Goal: Information Seeking & Learning: Find specific fact

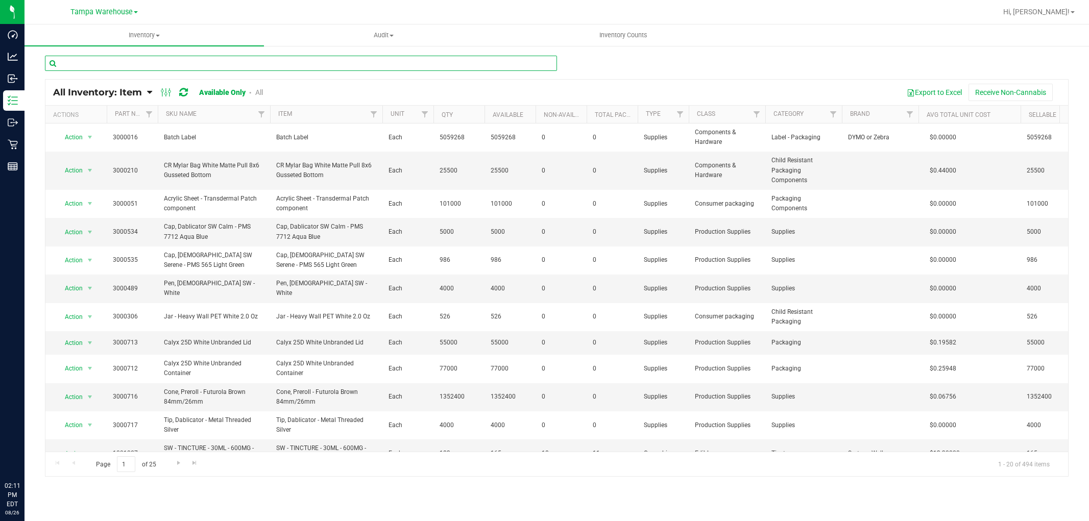
click at [154, 65] on input "text" at bounding box center [301, 63] width 512 height 15
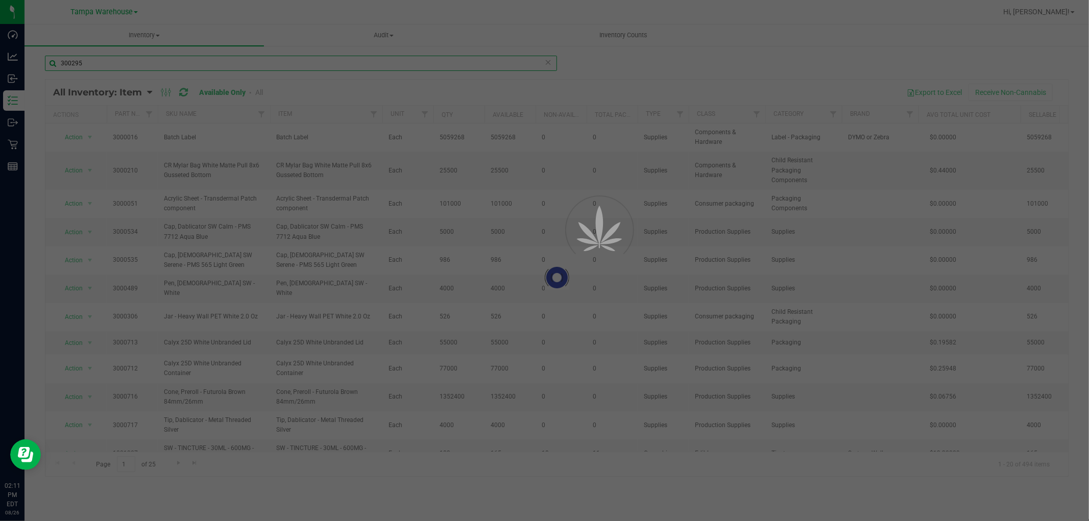
type input "3002955"
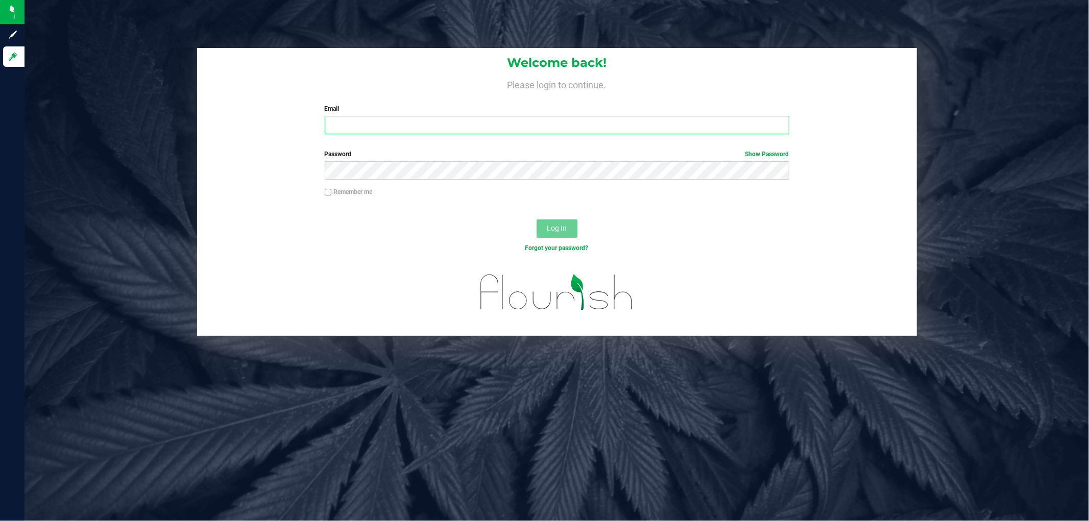
type input "imercado@liveparallel.com"
click at [559, 226] on span "Log In" at bounding box center [557, 228] width 20 height 8
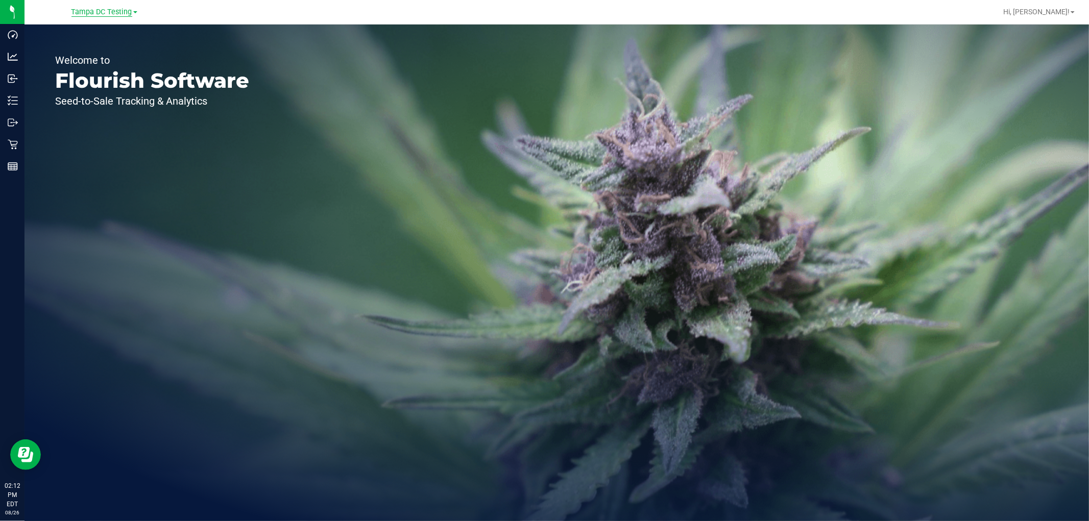
click at [96, 9] on span "Tampa DC Testing" at bounding box center [101, 12] width 61 height 9
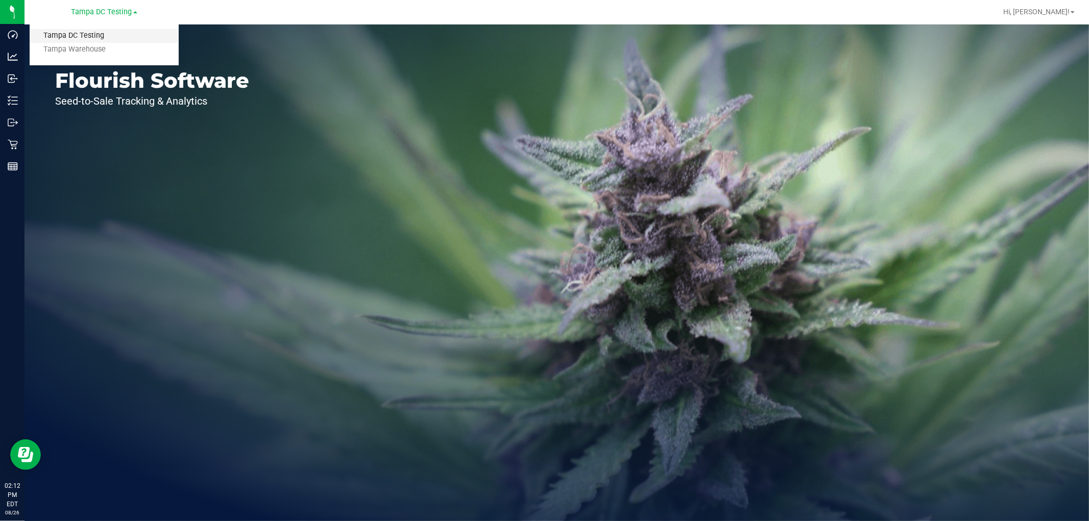
click at [78, 41] on link "Tampa DC Testing" at bounding box center [104, 36] width 149 height 14
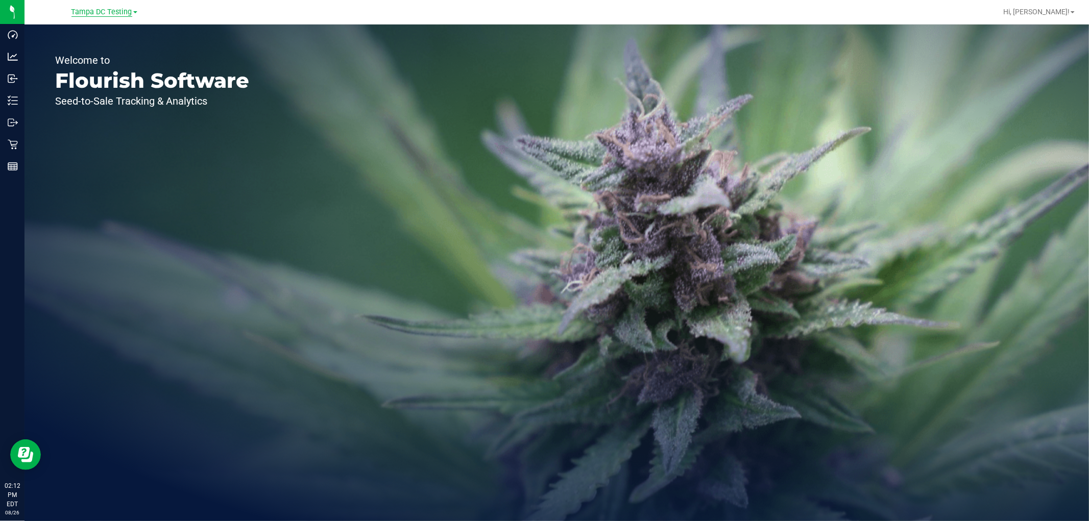
click at [114, 11] on span "Tampa DC Testing" at bounding box center [101, 12] width 61 height 9
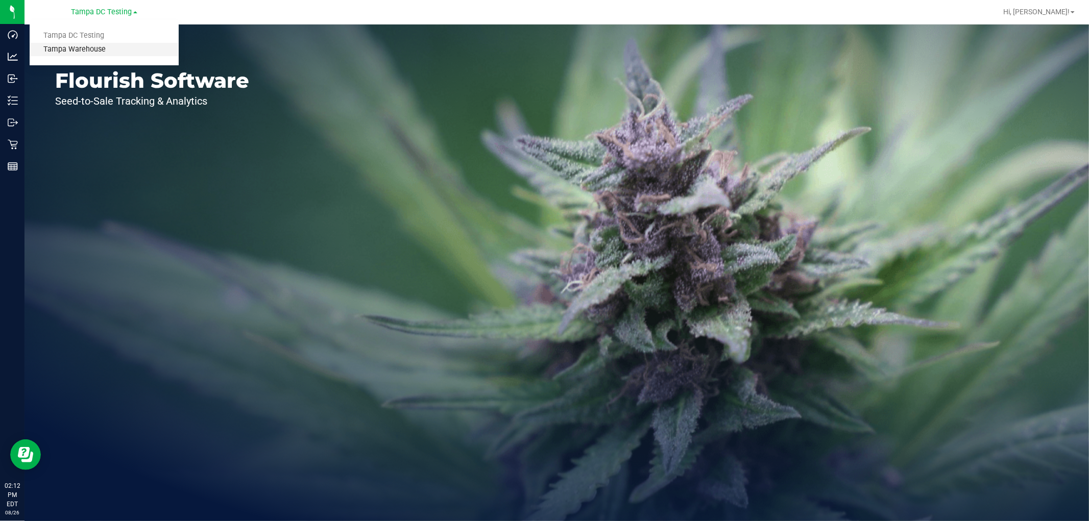
click at [91, 50] on link "Tampa Warehouse" at bounding box center [104, 50] width 149 height 14
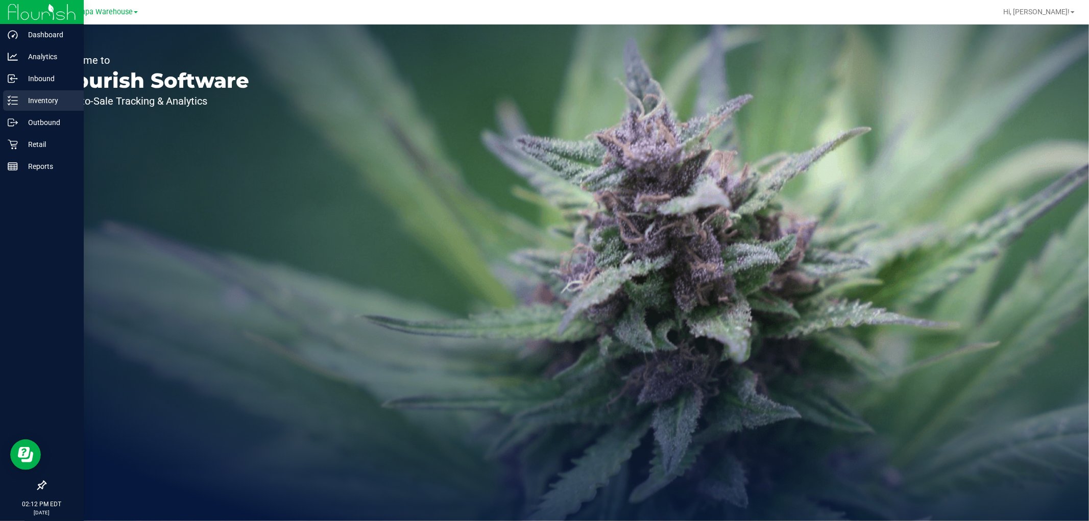
click at [53, 104] on p "Inventory" at bounding box center [48, 100] width 61 height 12
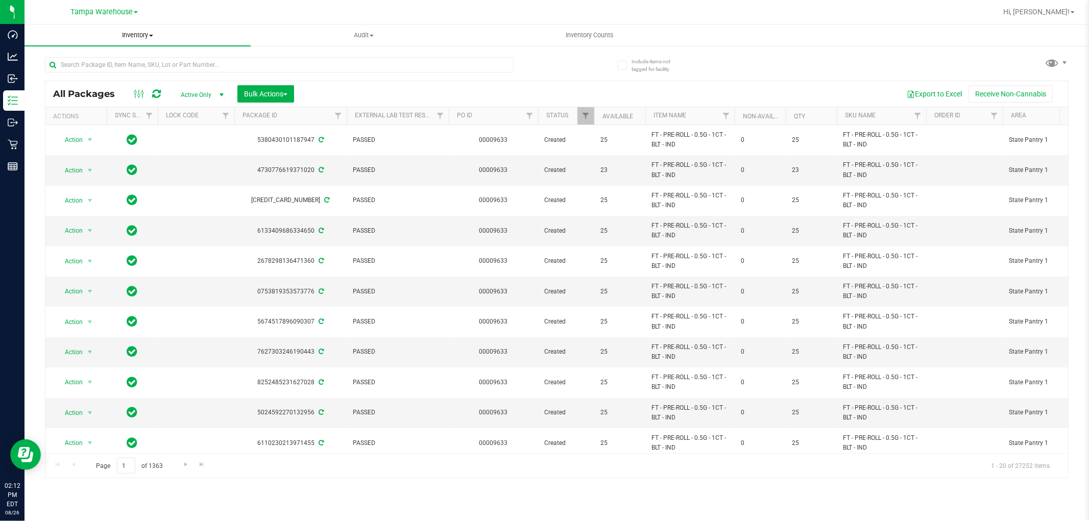
click at [136, 36] on span "Inventory" at bounding box center [138, 35] width 226 height 9
click at [89, 77] on span "All inventory" at bounding box center [59, 73] width 69 height 9
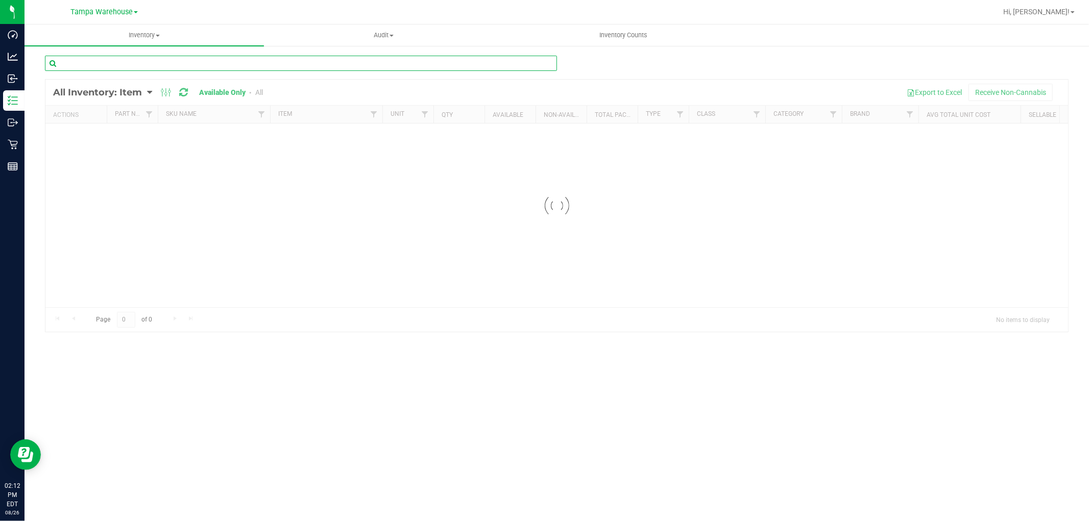
click at [154, 67] on input "text" at bounding box center [301, 63] width 512 height 15
type input "3002955"
click at [150, 91] on icon at bounding box center [149, 92] width 5 height 9
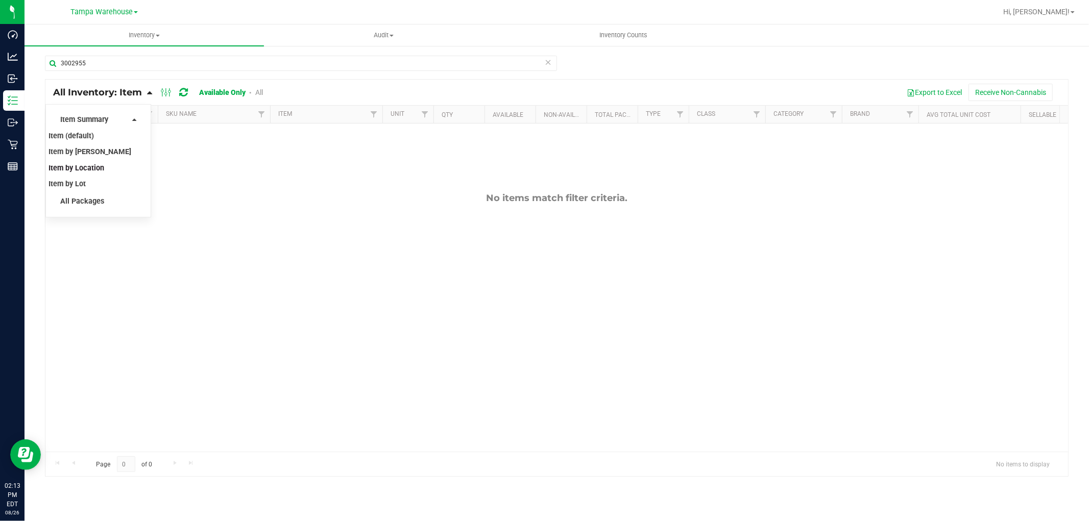
click at [96, 171] on span "Item by Location" at bounding box center [77, 168] width 56 height 9
click at [101, 62] on input "3002955" at bounding box center [301, 63] width 512 height 15
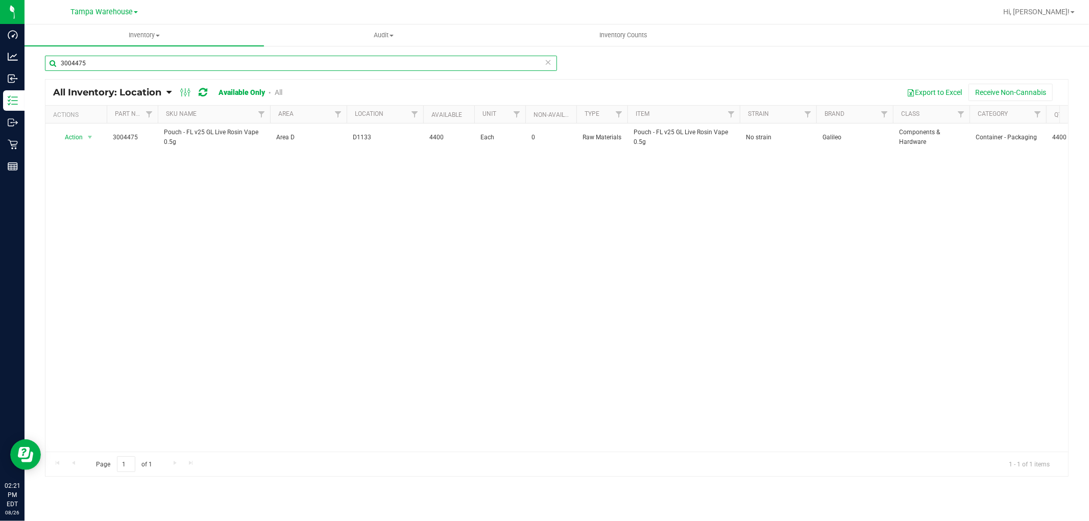
click at [115, 65] on input "3004475" at bounding box center [301, 63] width 512 height 15
drag, startPoint x: 189, startPoint y: 145, endPoint x: 158, endPoint y: 134, distance: 32.9
click at [158, 134] on div at bounding box center [556, 278] width 1023 height 397
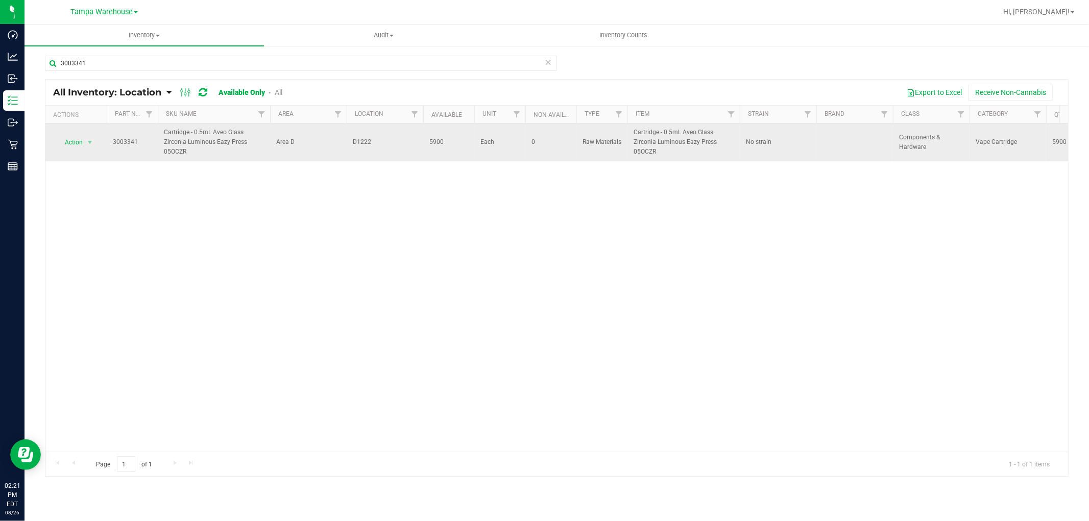
drag, startPoint x: 193, startPoint y: 152, endPoint x: 163, endPoint y: 134, distance: 34.2
click at [164, 134] on span "Cartridge - 0.5mL Aveo Glass Zirconia Luminous Eazy Press 05OCZR" at bounding box center [214, 143] width 100 height 30
copy span "Cartridge - 0.5mL Aveo Glass Zirconia Luminous Eazy Press 05OCZR"
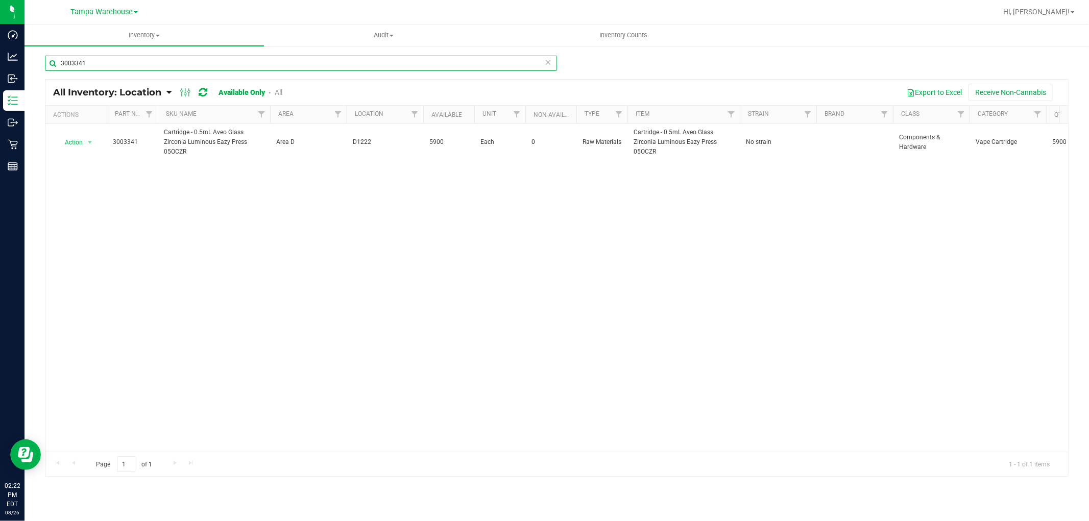
click at [104, 63] on input "3003341" at bounding box center [301, 63] width 512 height 15
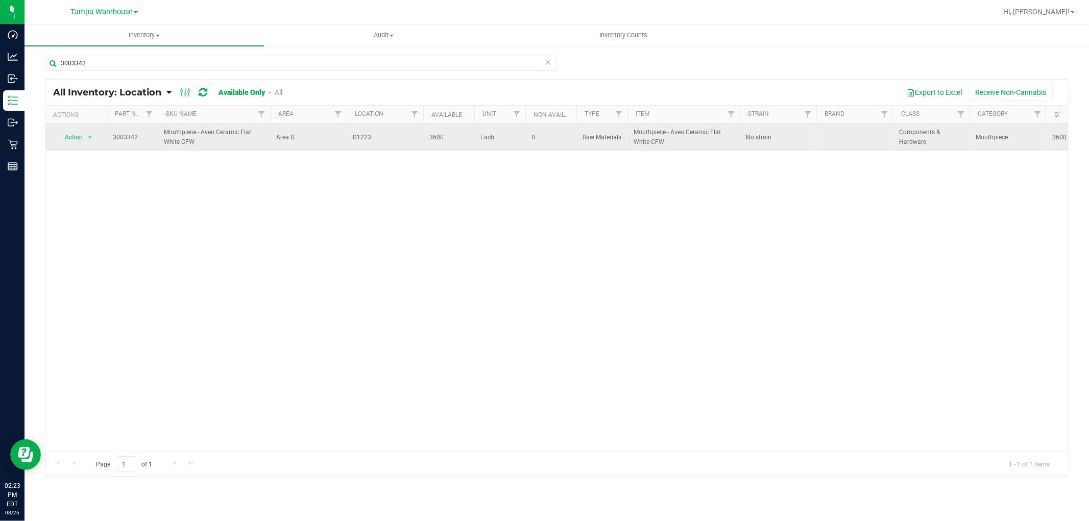
drag, startPoint x: 193, startPoint y: 145, endPoint x: 164, endPoint y: 136, distance: 29.9
click at [164, 136] on span "Mouthpiece - Aveo Ceramic Flat White CFW" at bounding box center [214, 137] width 100 height 19
copy span "Mouthpiece - Aveo Ceramic Flat White CFW"
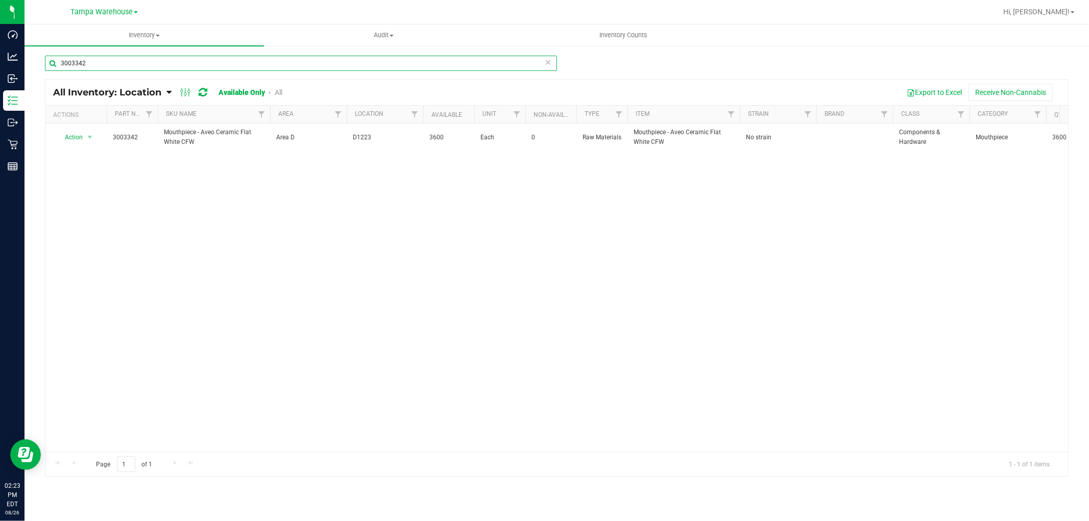
click at [101, 60] on input "3003342" at bounding box center [301, 63] width 512 height 15
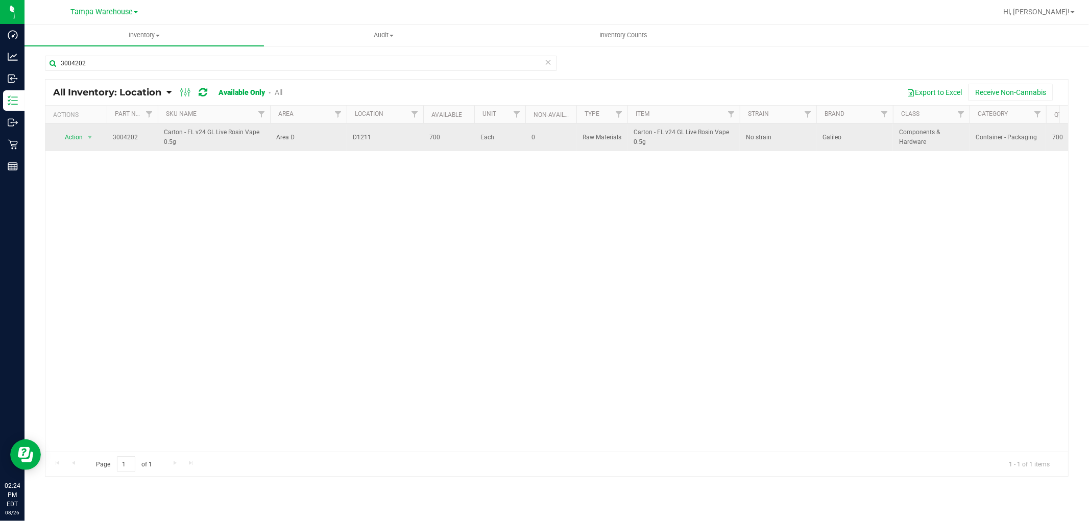
drag, startPoint x: 179, startPoint y: 150, endPoint x: 181, endPoint y: 144, distance: 7.1
click at [181, 144] on td "Carton - FL v24 GL Live Rosin Vape 0.5g" at bounding box center [214, 138] width 112 height 28
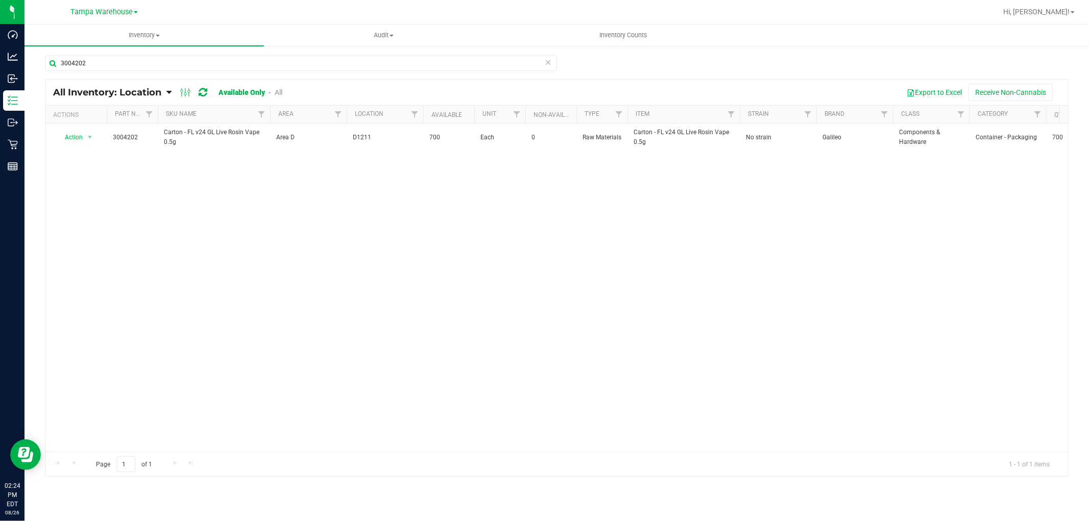
click at [196, 176] on div "Action Action Adjust qty Edit lot numbers Global inventory Locate inventory Pri…" at bounding box center [556, 288] width 1023 height 328
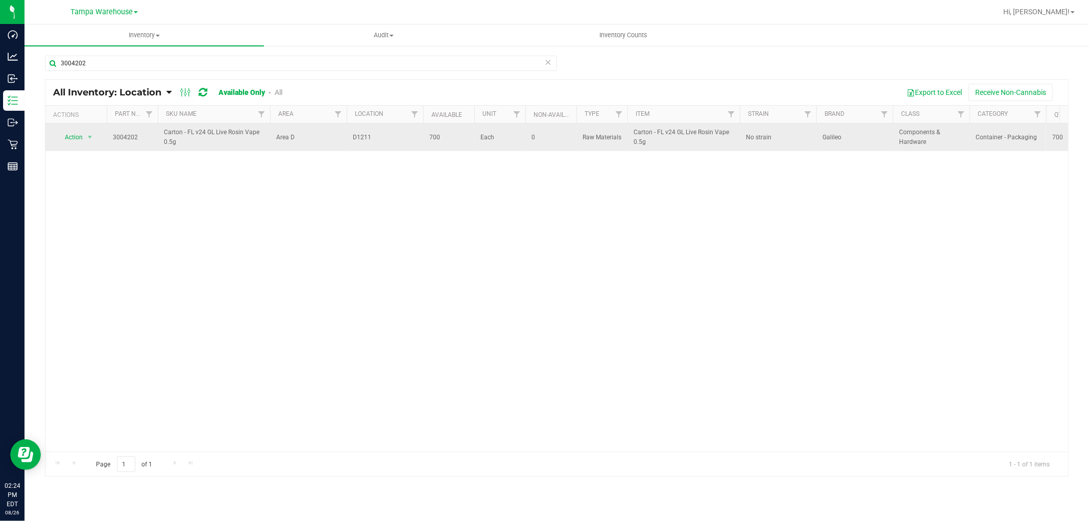
drag, startPoint x: 179, startPoint y: 143, endPoint x: 159, endPoint y: 136, distance: 21.6
click at [159, 136] on td "Carton - FL v24 GL Live Rosin Vape 0.5g" at bounding box center [214, 138] width 112 height 28
copy span "Carton - FL v24 GL Live Rosin Vape 0.5g"
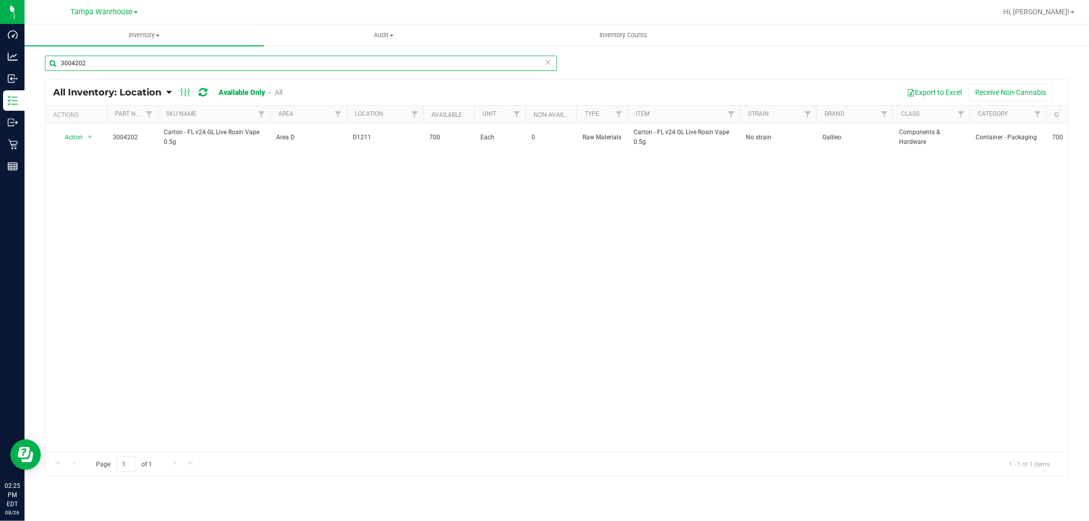
click at [147, 64] on input "3004202" at bounding box center [301, 63] width 512 height 15
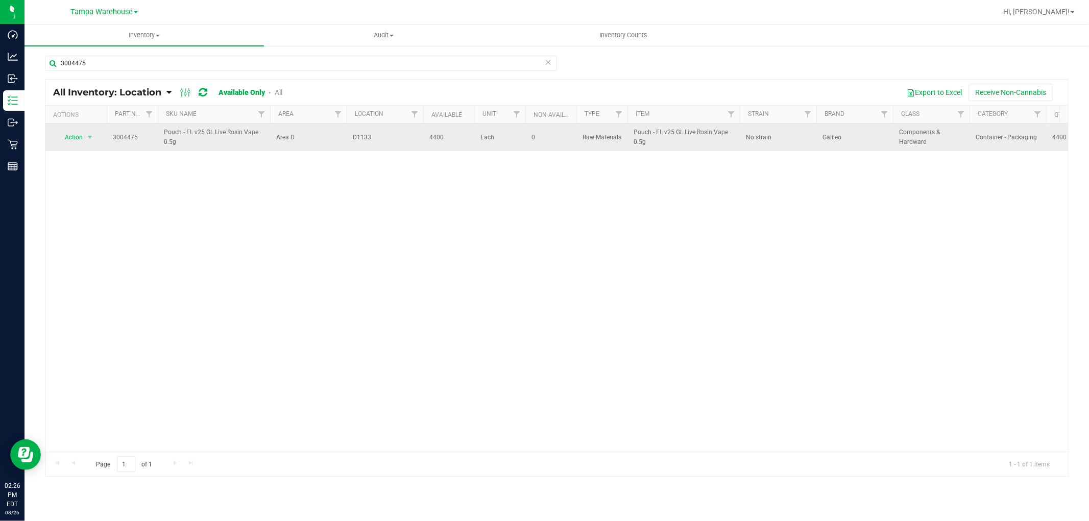
drag, startPoint x: 179, startPoint y: 149, endPoint x: 179, endPoint y: 142, distance: 6.7
click at [179, 142] on td "Pouch - FL v25 GL Live Rosin Vape 0.5g" at bounding box center [214, 138] width 112 height 28
copy span "Pouch - FL v25 GL Live Rosin Vape 0.5g"
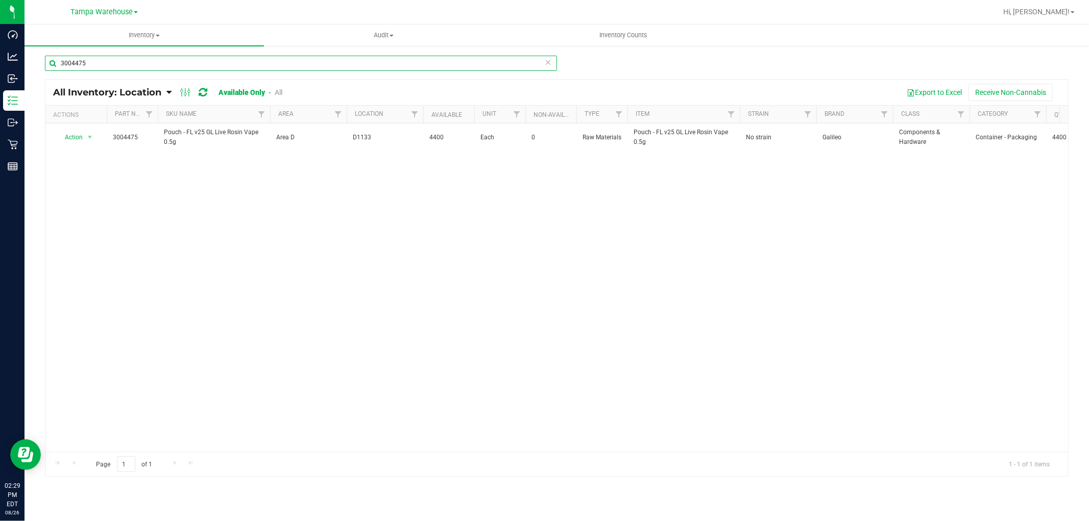
click at [108, 65] on input "3004475" at bounding box center [301, 63] width 512 height 15
click at [279, 92] on link "All" at bounding box center [279, 92] width 8 height 8
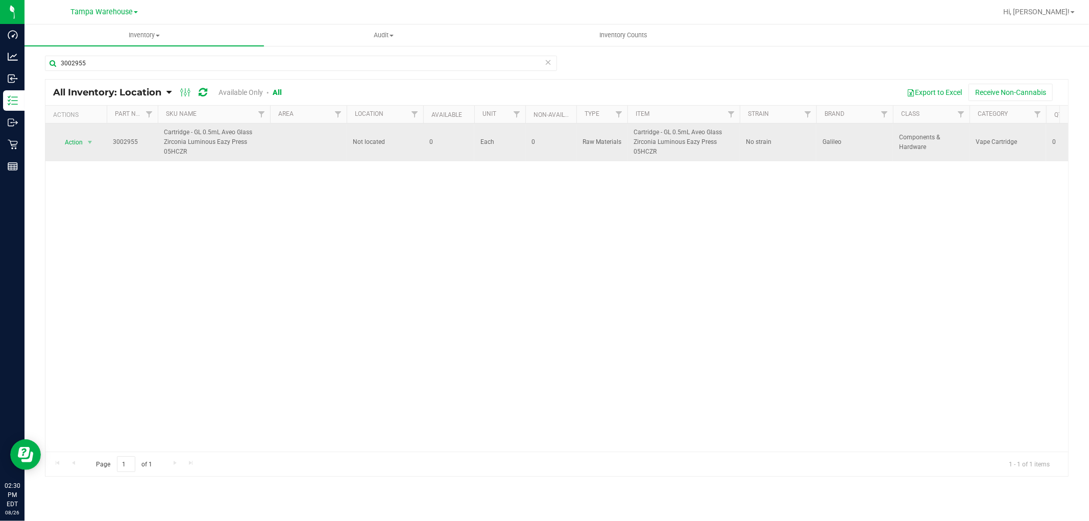
drag, startPoint x: 194, startPoint y: 147, endPoint x: 168, endPoint y: 128, distance: 32.9
click at [168, 128] on span "Cartridge - GL 0.5mL Aveo Glass Zirconia Luminous Eazy Press 05HCZR" at bounding box center [214, 143] width 100 height 30
copy span "Cartridge - GL 0.5mL Aveo Glass Zirconia Luminous Eazy Press 05HCZR"
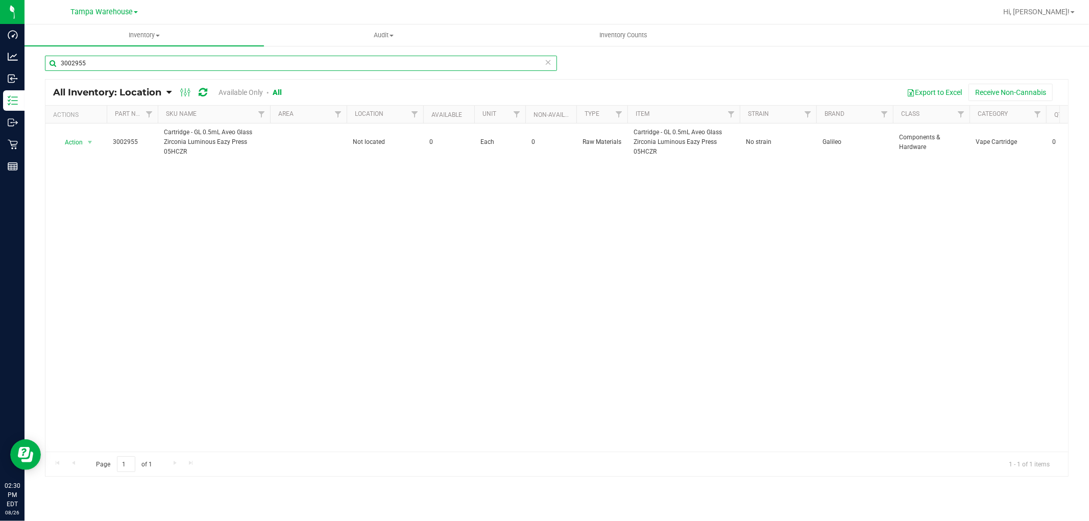
click at [124, 61] on input "3002955" at bounding box center [301, 63] width 512 height 15
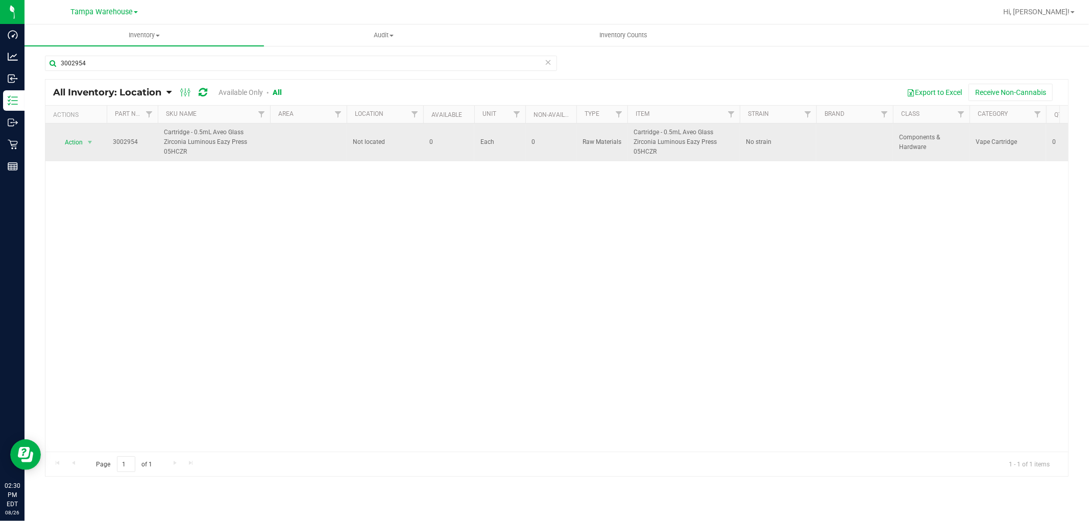
drag, startPoint x: 191, startPoint y: 154, endPoint x: 161, endPoint y: 137, distance: 34.1
click at [161, 137] on td "Cartridge - 0.5mL Aveo Glass Zirconia Luminous Eazy Press 05HCZR" at bounding box center [214, 143] width 112 height 38
copy span "Cartridge - 0.5mL Aveo Glass Zirconia Luminous Eazy Press 05HCZR"
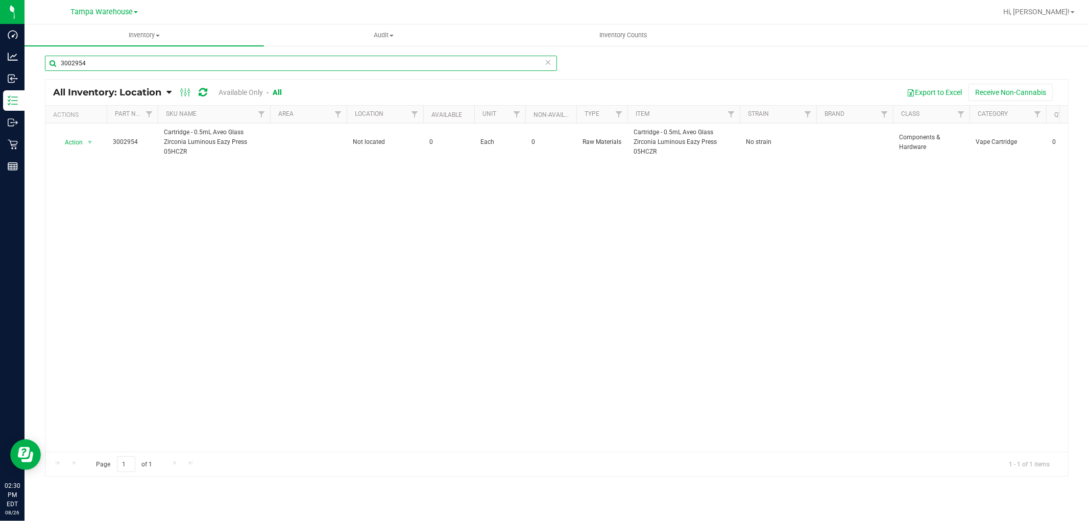
click at [109, 59] on input "3002954" at bounding box center [301, 63] width 512 height 15
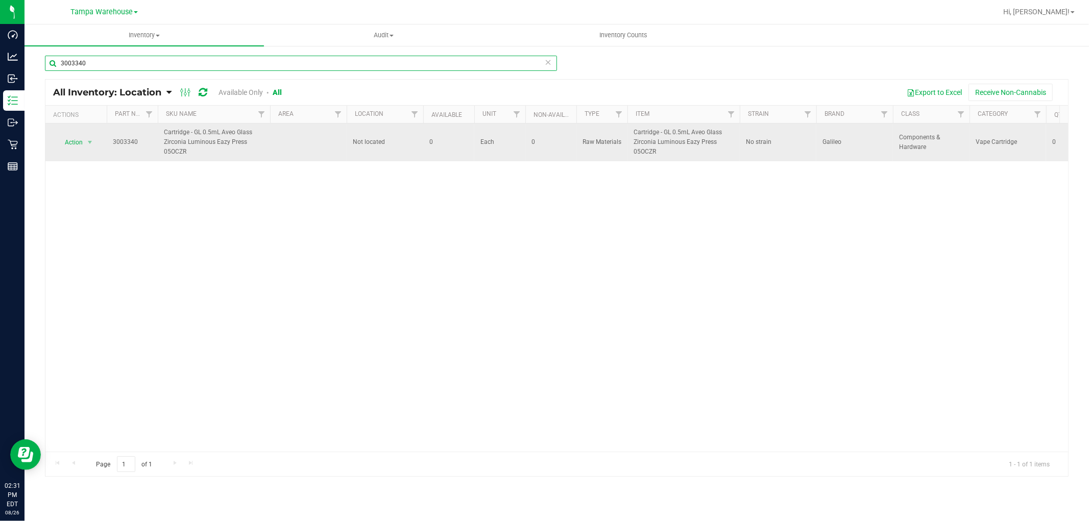
type input "3003340"
drag, startPoint x: 191, startPoint y: 154, endPoint x: 162, endPoint y: 126, distance: 40.5
click at [162, 126] on td "Cartridge - GL 0.5mL Aveo Glass Zirconia Luminous Eazy Press 05OCZR" at bounding box center [214, 143] width 112 height 38
copy span "Cartridge - GL 0.5mL Aveo Glass Zirconia Luminous Eazy Press 05OCZR"
